Goal: Information Seeking & Learning: Learn about a topic

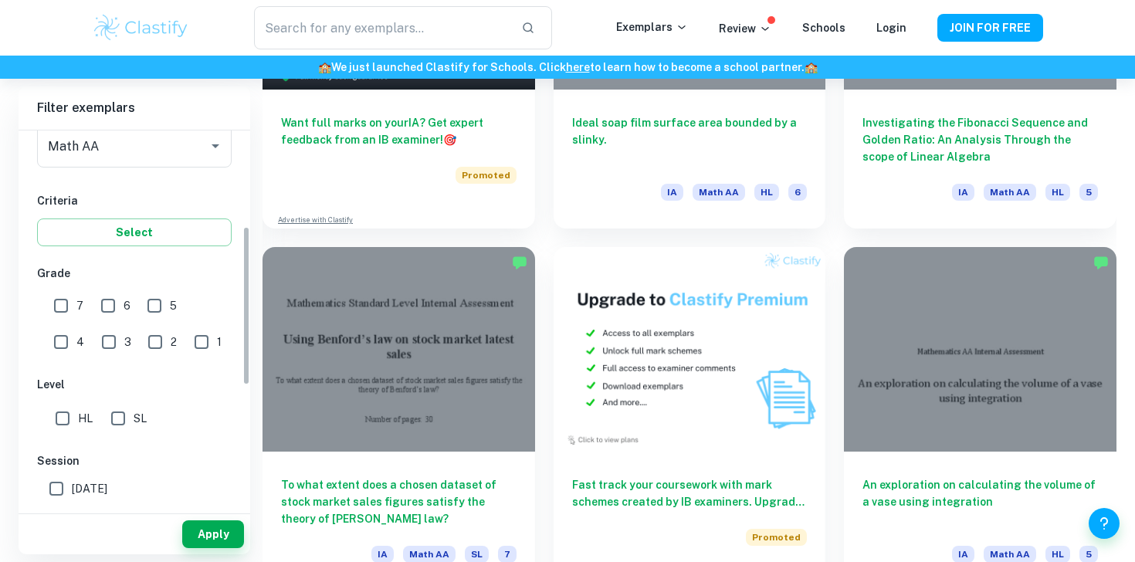
scroll to position [229, 0]
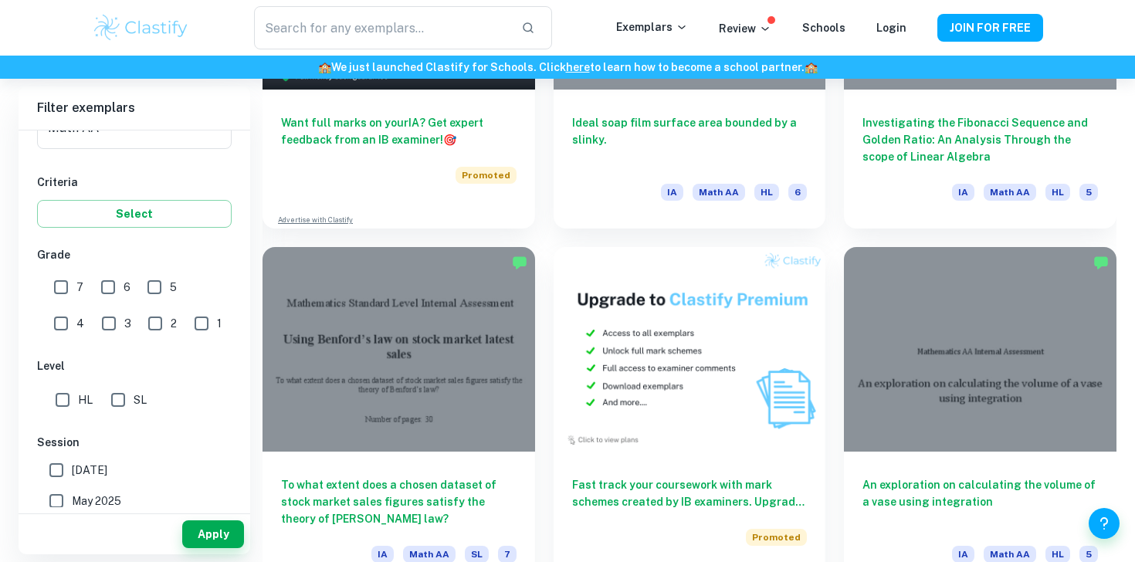
click at [62, 291] on input "7" at bounding box center [61, 287] width 31 height 31
checkbox input "true"
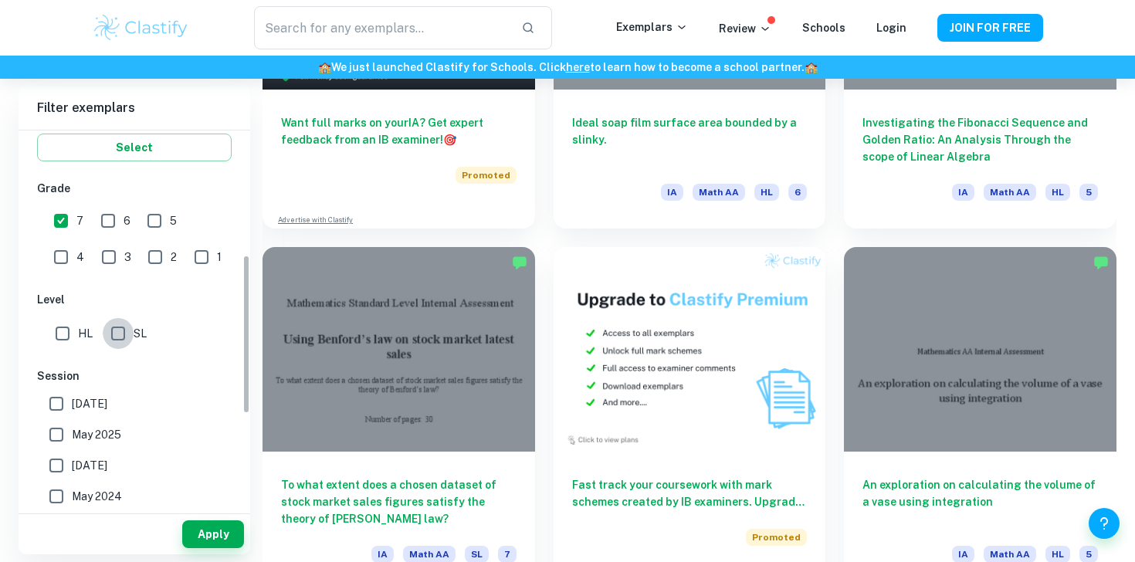
click at [127, 339] on input "SL" at bounding box center [118, 333] width 31 height 31
checkbox input "true"
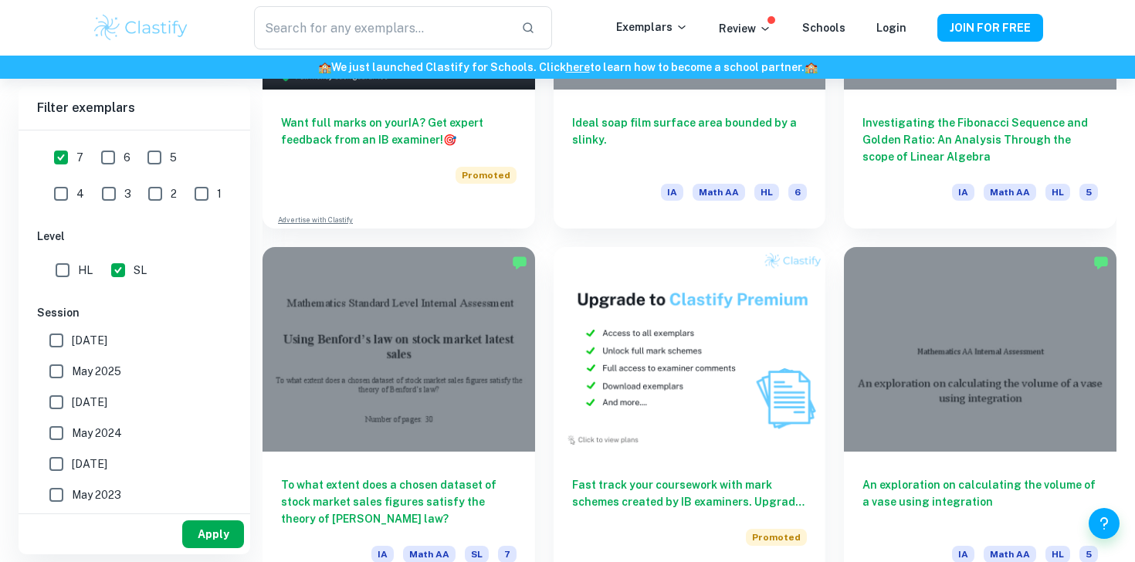
click at [205, 538] on button "Apply" at bounding box center [213, 534] width 62 height 28
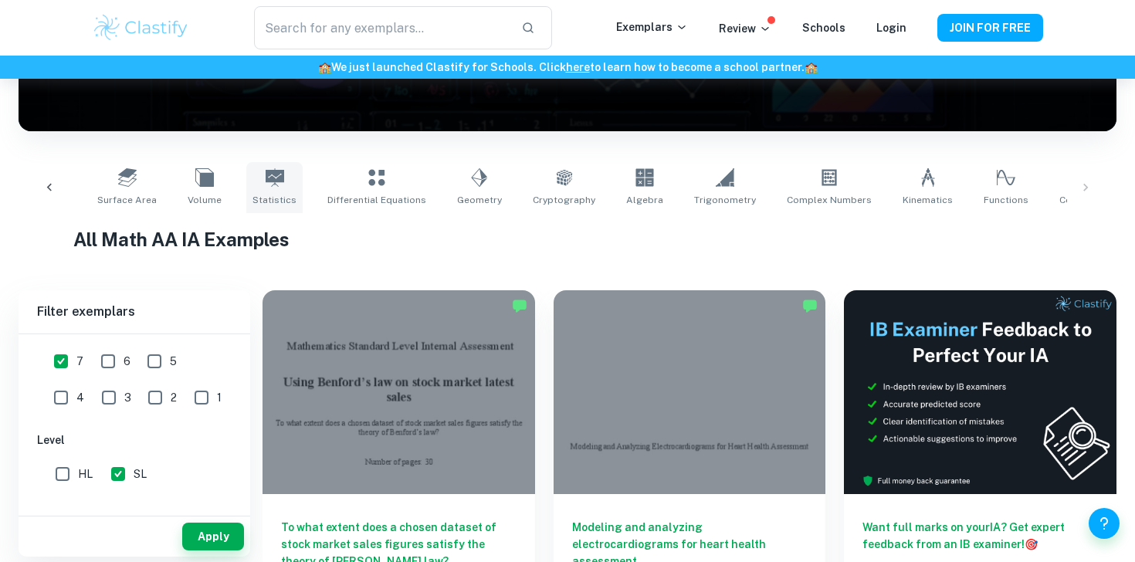
scroll to position [232, 0]
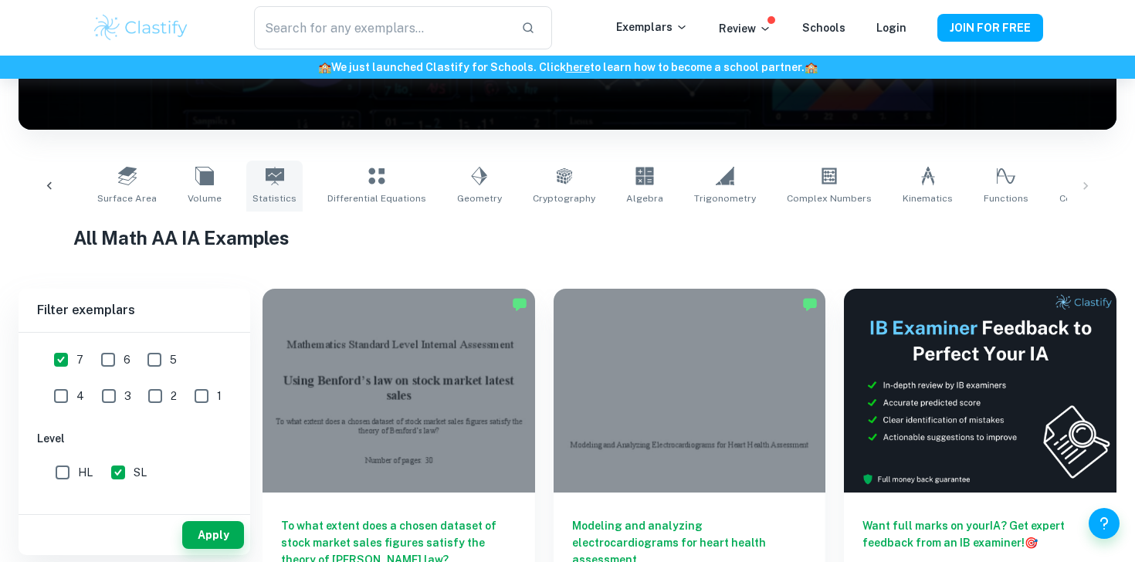
click at [262, 191] on span "Statistics" at bounding box center [274, 198] width 44 height 14
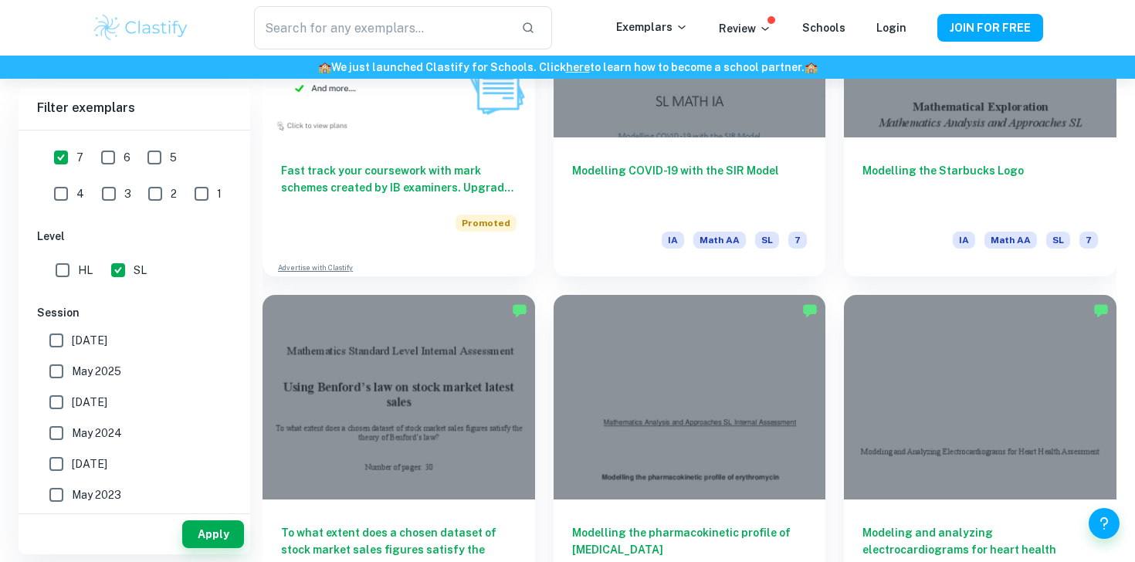
scroll to position [1339, 0]
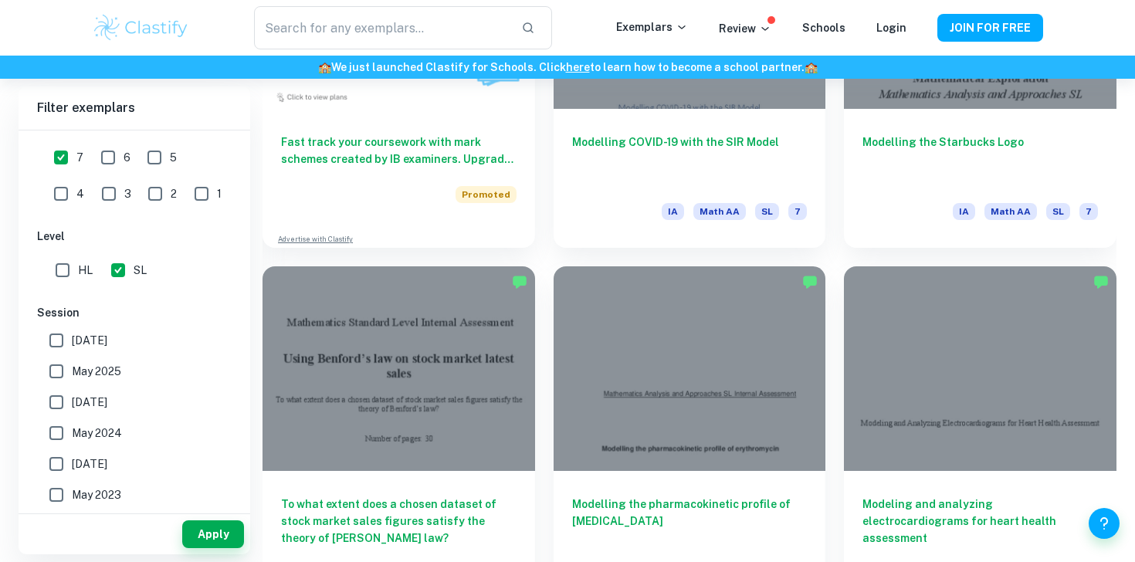
click at [545, 189] on div "Modelling COVID-19 with the SIR Model IA Math AA SL 7" at bounding box center [680, 67] width 291 height 361
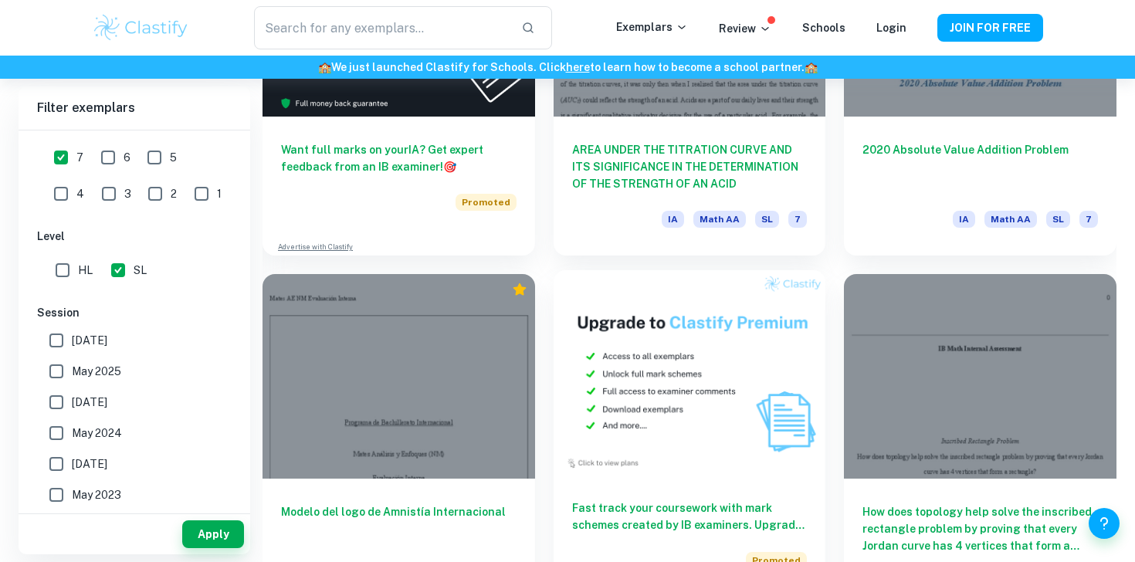
scroll to position [2919, 0]
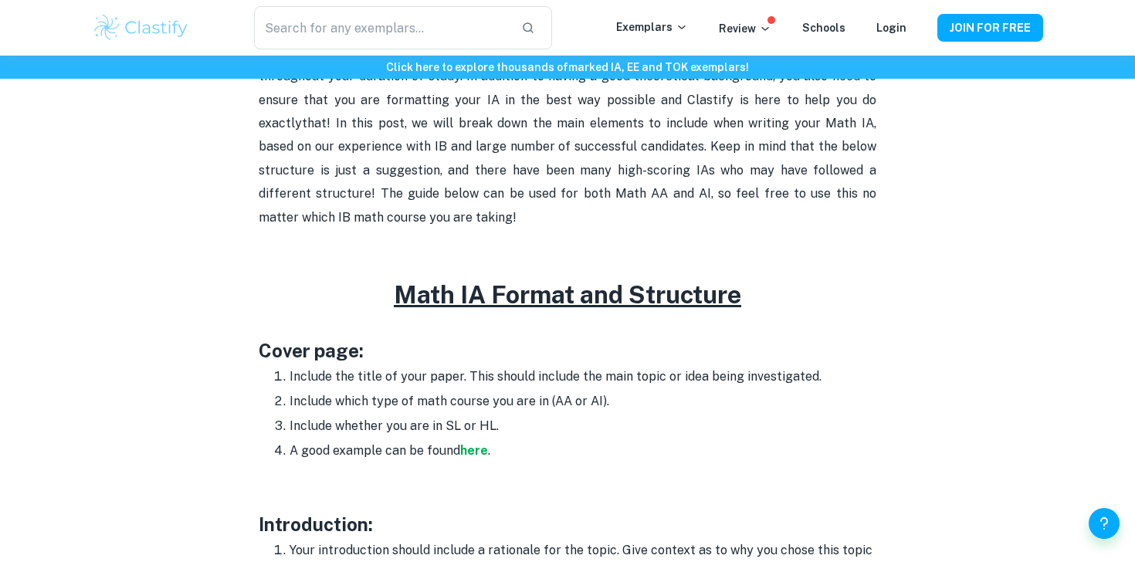
scroll to position [734, 0]
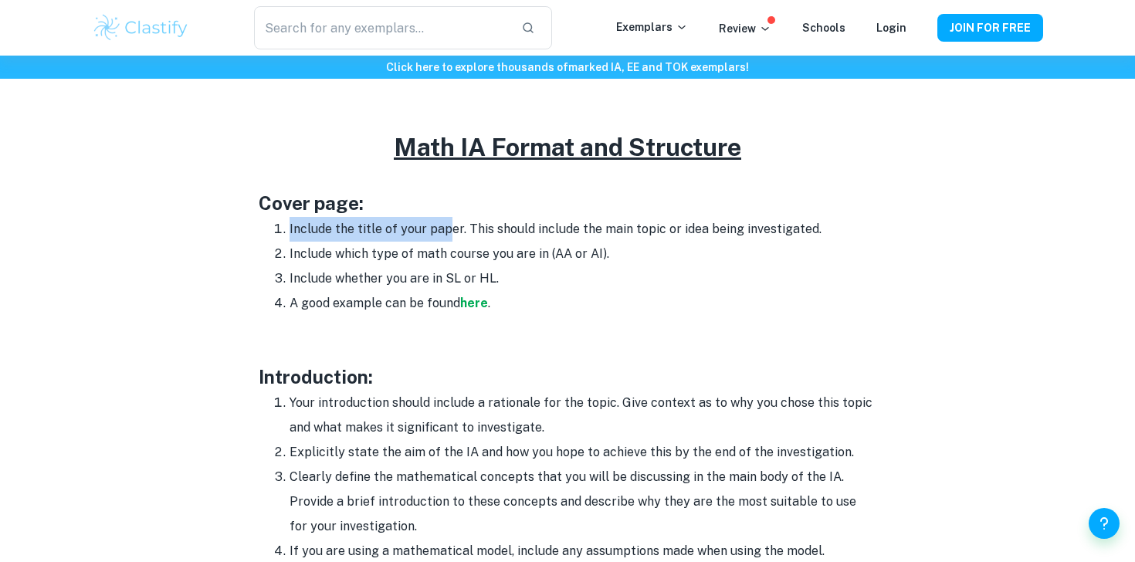
drag, startPoint x: 283, startPoint y: 226, endPoint x: 464, endPoint y: 233, distance: 180.8
click at [464, 233] on li "Include the title of your paper. This should include the main topic or idea bei…" at bounding box center [582, 229] width 587 height 25
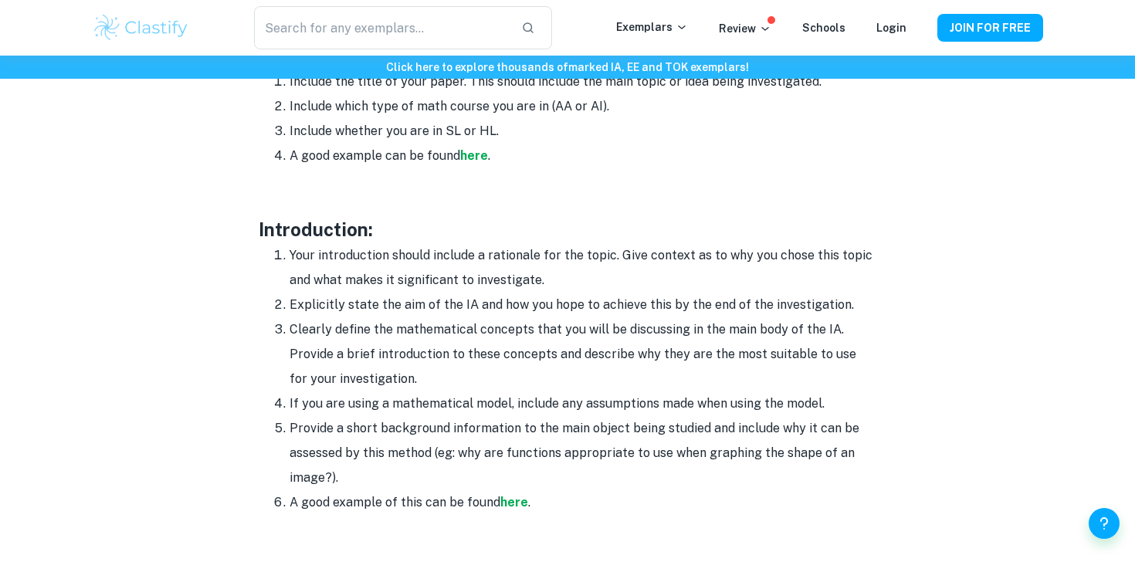
click at [469, 311] on li "Explicitly state the aim of the IA and how you hope to achieve this by the end …" at bounding box center [582, 305] width 587 height 25
drag, startPoint x: 288, startPoint y: 244, endPoint x: 598, endPoint y: 500, distance: 402.5
click at [598, 500] on ol "Your introduction should include a rationale for the topic. Give context as to …" at bounding box center [568, 379] width 618 height 272
click at [515, 504] on strong "here" at bounding box center [514, 502] width 28 height 15
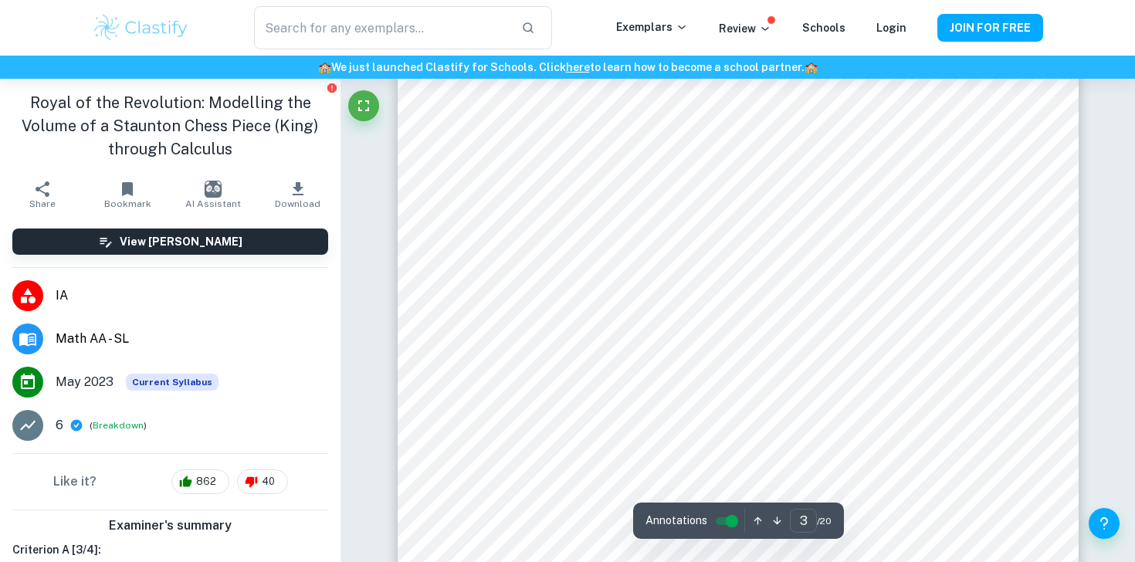
scroll to position [2023, 0]
type input "3"
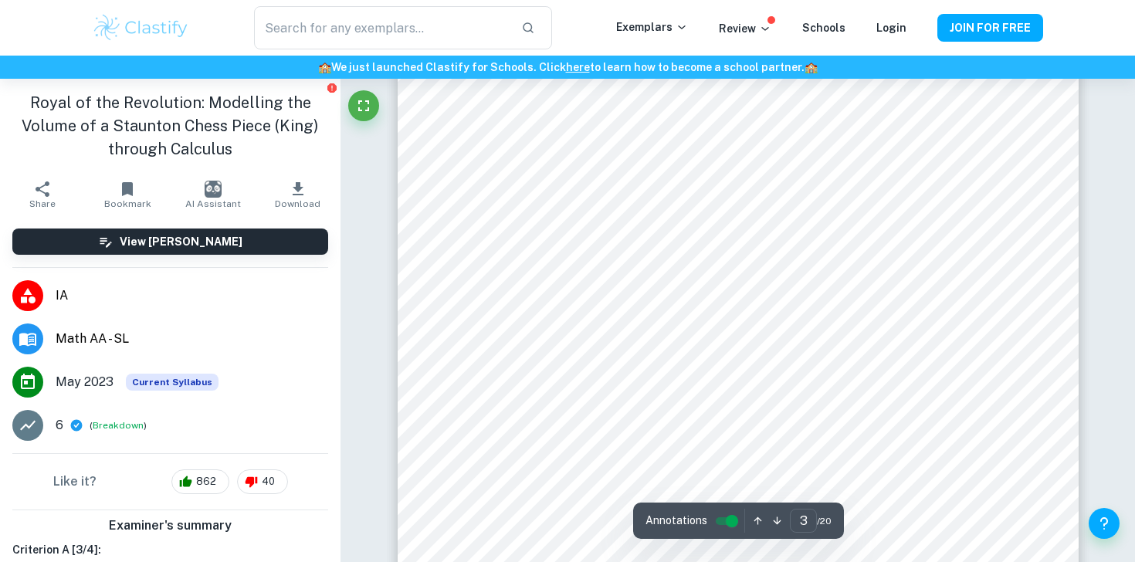
scroll to position [2189, 0]
